Goal: Navigation & Orientation: Find specific page/section

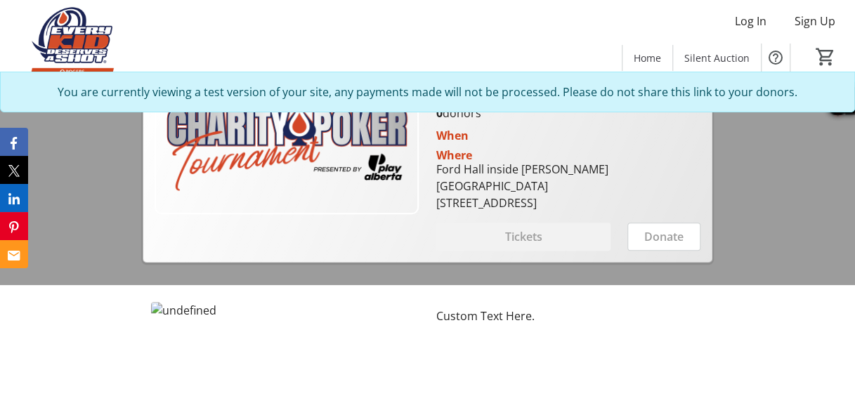
scroll to position [466, 0]
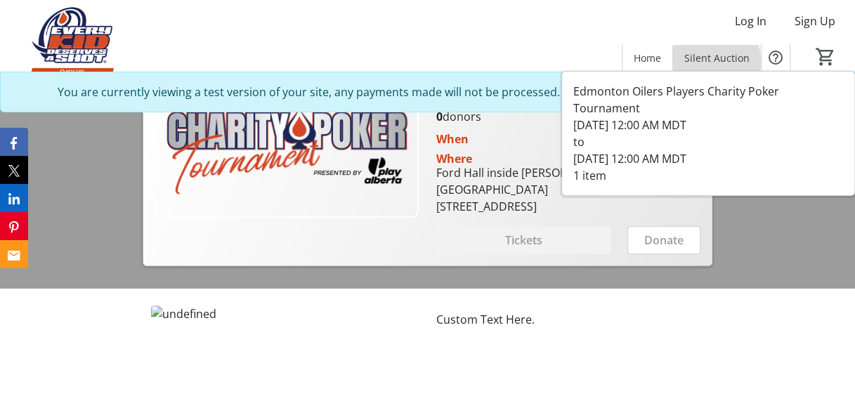
click at [704, 63] on span "Silent Auction" at bounding box center [717, 58] width 65 height 15
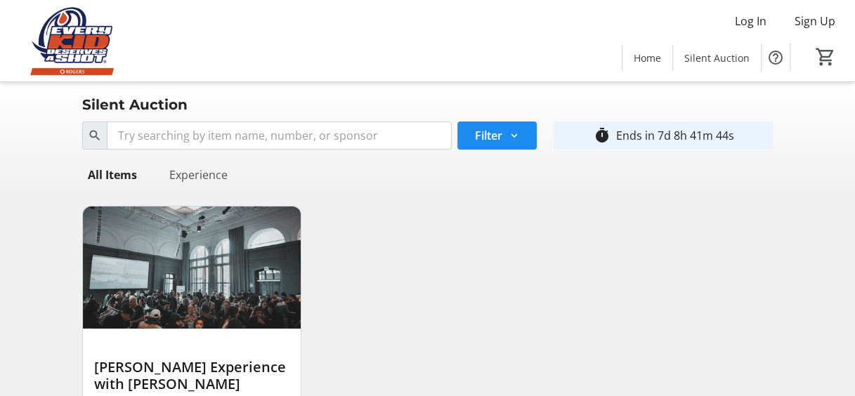
click at [202, 179] on div "Experience" at bounding box center [199, 175] width 70 height 28
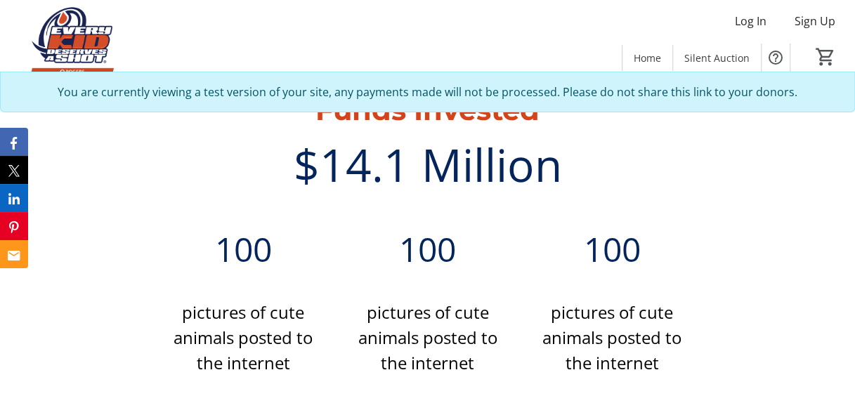
scroll to position [532, 0]
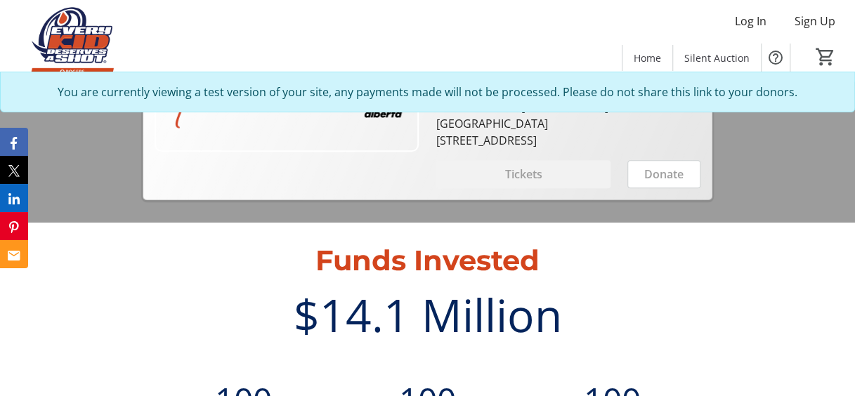
click at [468, 314] on div "$14.1 Million" at bounding box center [428, 315] width 536 height 67
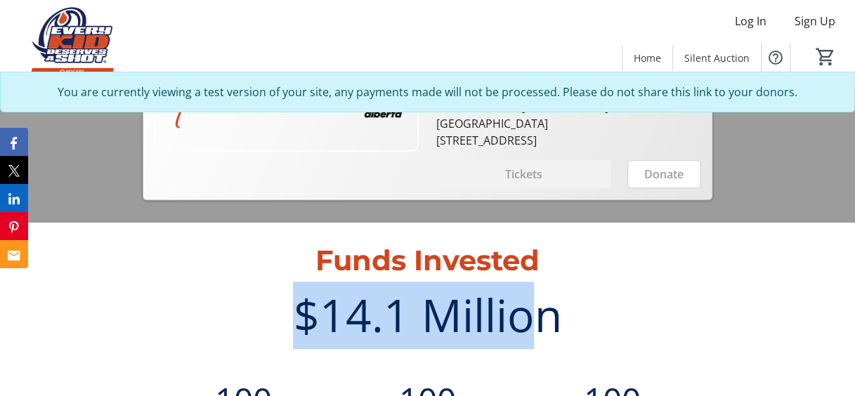
drag, startPoint x: 536, startPoint y: 297, endPoint x: 276, endPoint y: 321, distance: 261.1
click at [276, 321] on div "$14.1 Million" at bounding box center [428, 315] width 536 height 67
click at [536, 303] on div "$14.1 Million" at bounding box center [428, 315] width 536 height 67
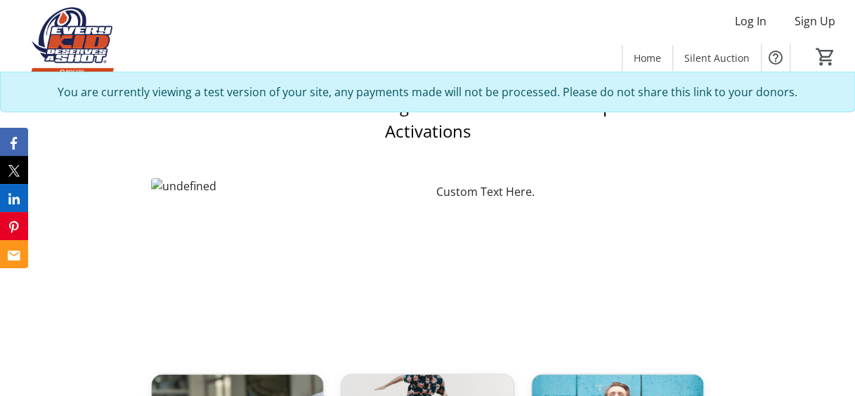
scroll to position [781, 0]
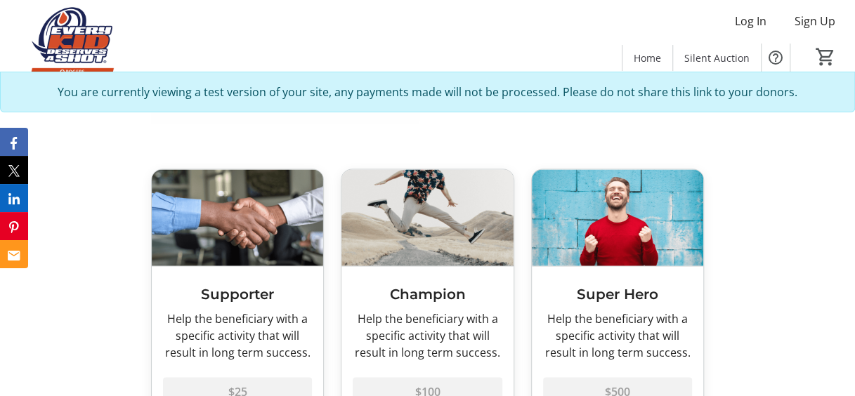
scroll to position [1053, 0]
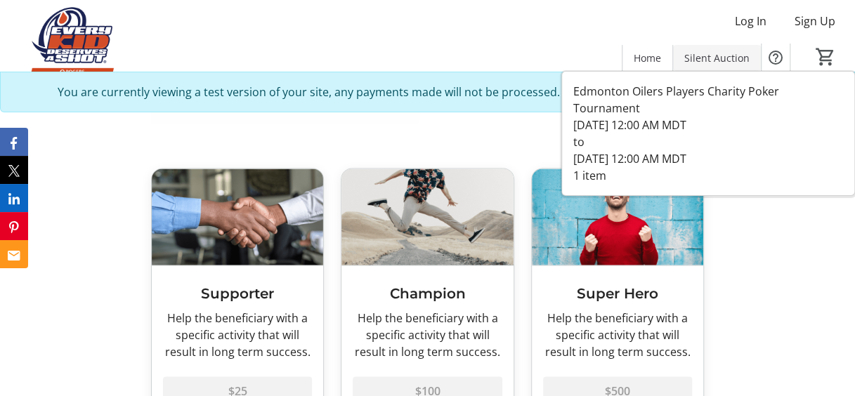
click at [716, 63] on span "Silent Auction" at bounding box center [717, 58] width 65 height 15
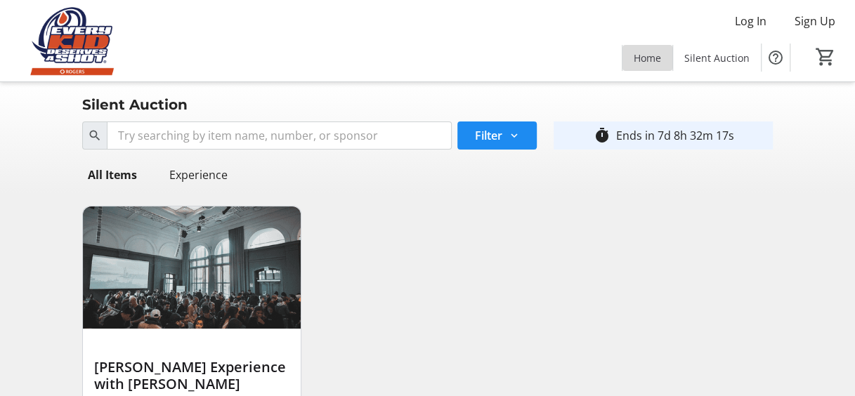
click at [645, 53] on span "Home" at bounding box center [647, 58] width 27 height 15
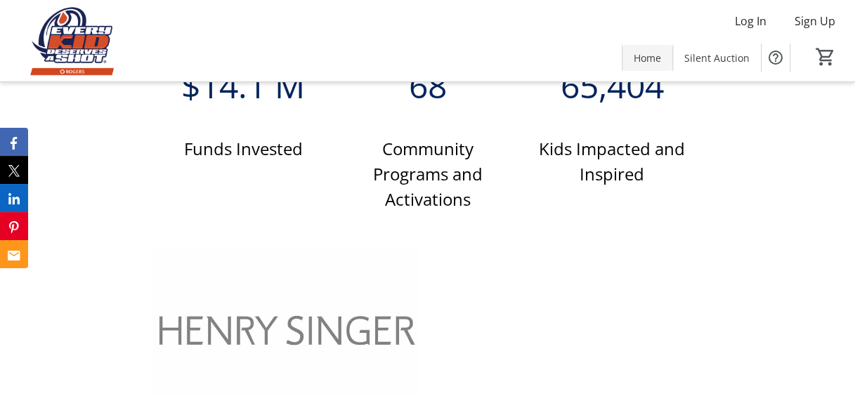
scroll to position [763, 0]
